Goal: Task Accomplishment & Management: Use online tool/utility

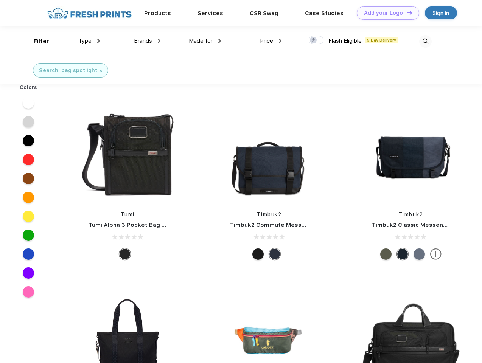
click at [385, 13] on link "Add your Logo Design Tool" at bounding box center [388, 12] width 62 height 13
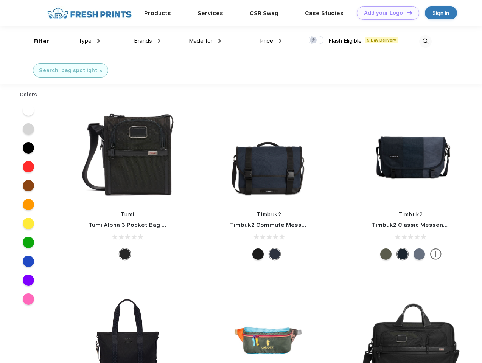
click at [0, 0] on div "Design Tool" at bounding box center [0, 0] width 0 height 0
click at [406, 12] on link "Add your Logo Design Tool" at bounding box center [388, 12] width 62 height 13
click at [36, 41] on div "Filter" at bounding box center [42, 41] width 16 height 9
click at [89, 41] on span "Type" at bounding box center [84, 40] width 13 height 7
click at [147, 41] on span "Brands" at bounding box center [143, 40] width 18 height 7
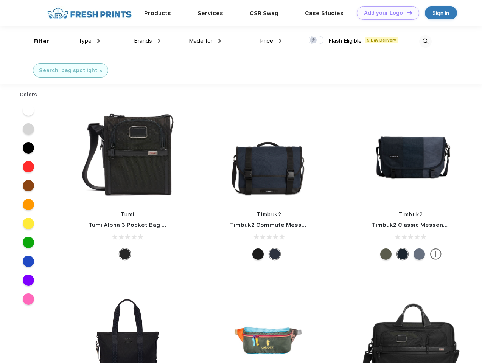
click at [205, 41] on span "Made for" at bounding box center [201, 40] width 24 height 7
click at [271, 41] on span "Price" at bounding box center [266, 40] width 13 height 7
click at [316, 40] on div at bounding box center [316, 40] width 15 height 8
click at [314, 40] on input "checkbox" at bounding box center [311, 38] width 5 height 5
click at [425, 41] on img at bounding box center [425, 41] width 12 height 12
